Goal: Navigation & Orientation: Find specific page/section

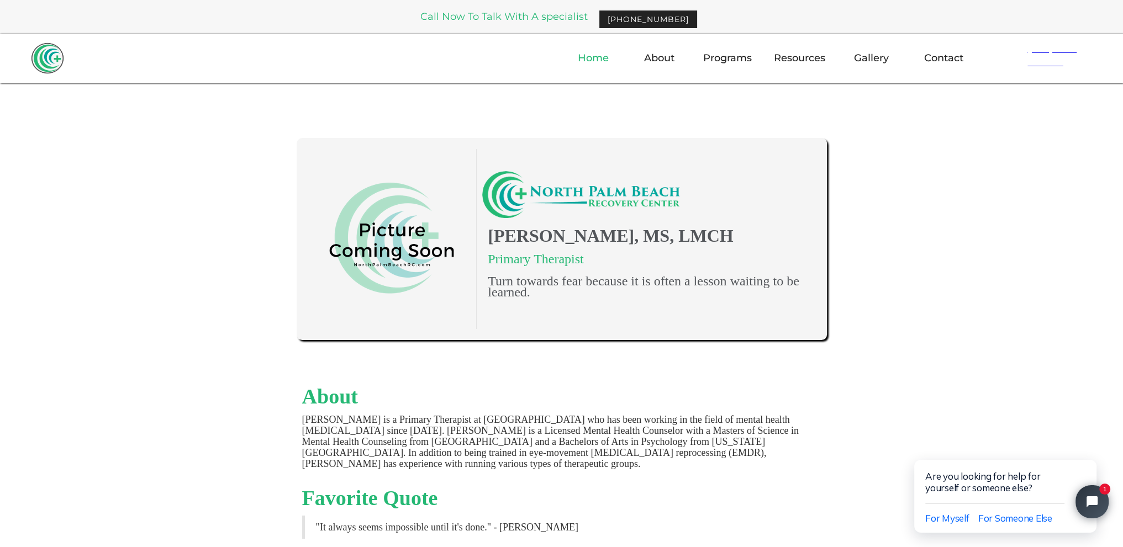
click at [595, 59] on link "Home" at bounding box center [593, 58] width 44 height 32
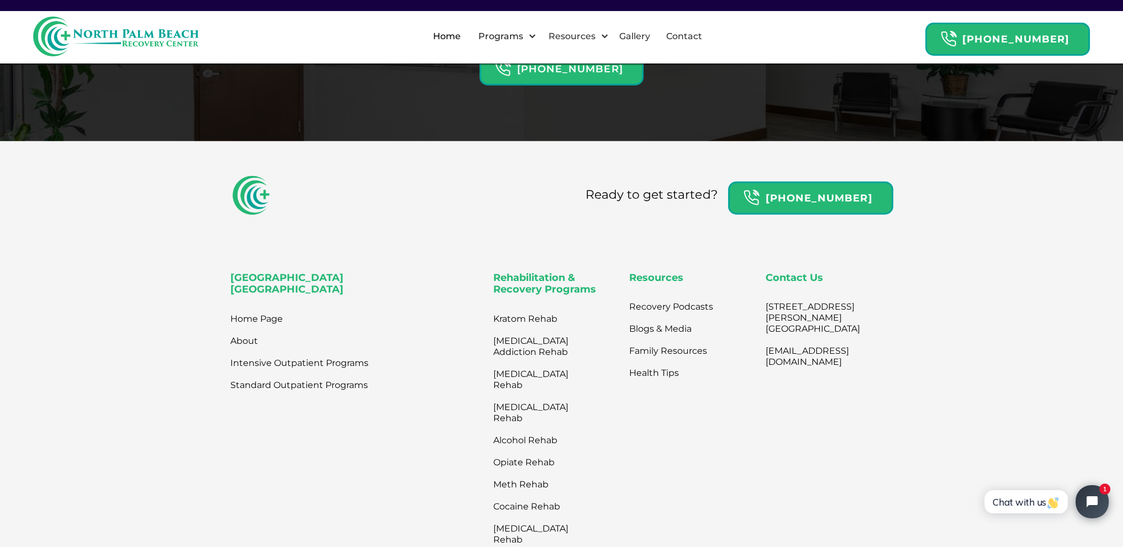
scroll to position [3755, 0]
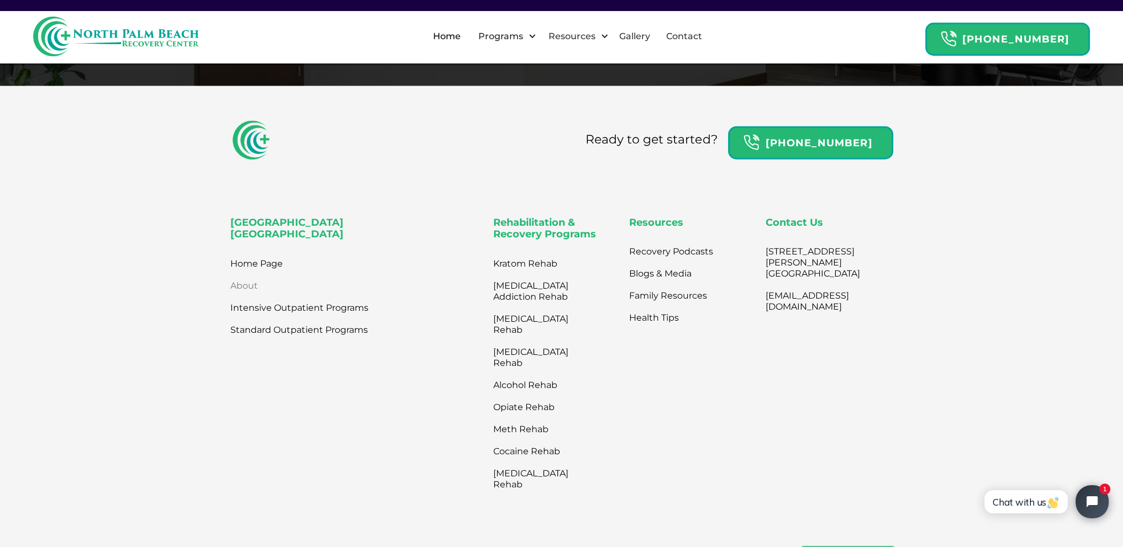
click at [241, 275] on link "About" at bounding box center [244, 286] width 28 height 22
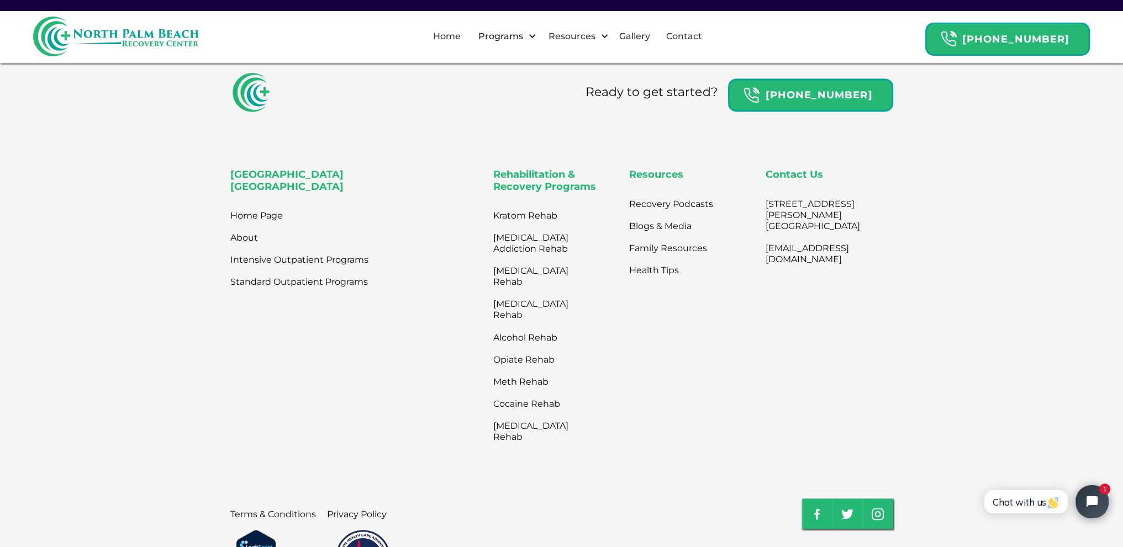
scroll to position [2485, 0]
